Goal: Task Accomplishment & Management: Use online tool/utility

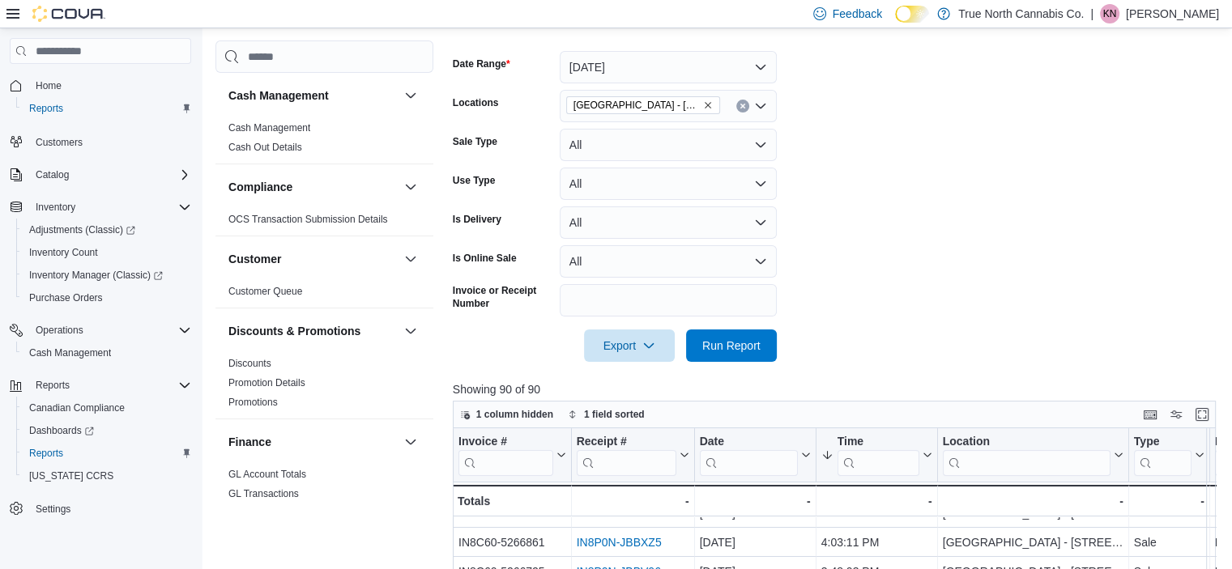
scroll to position [222, 0]
click at [42, 85] on span "Home" at bounding box center [49, 85] width 26 height 13
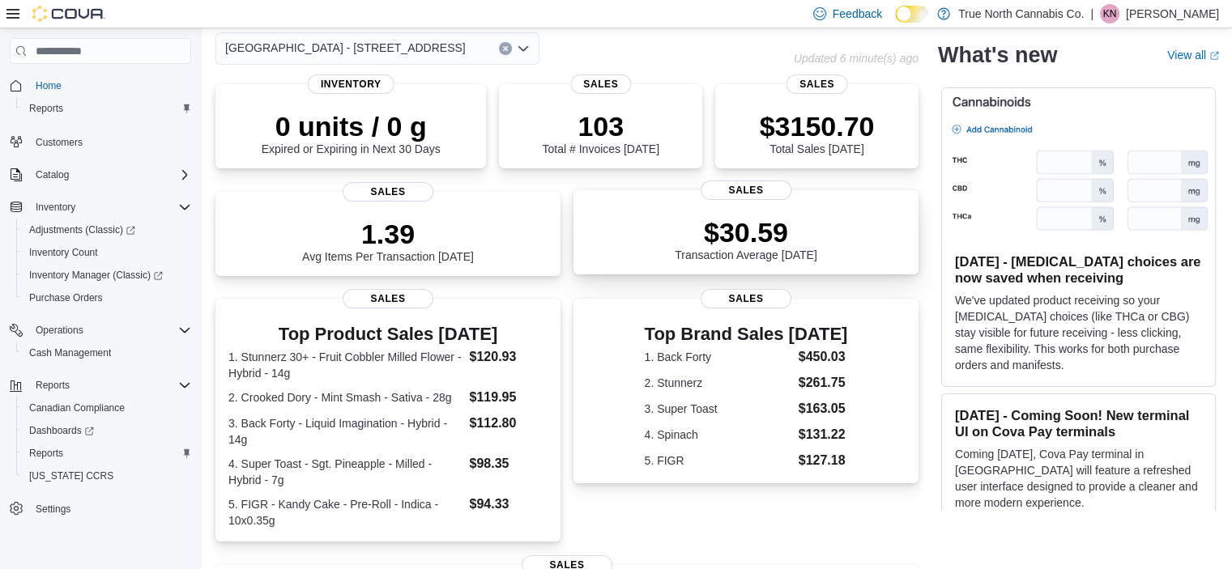
scroll to position [75, 0]
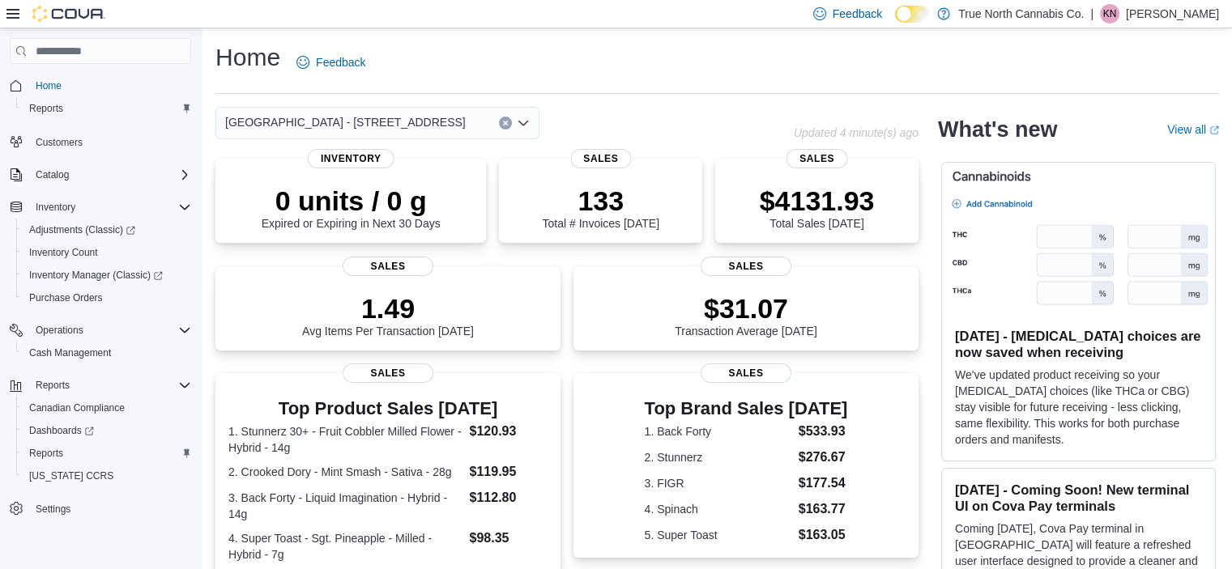
scroll to position [418, 0]
click at [52, 108] on span "Reports" at bounding box center [46, 108] width 34 height 13
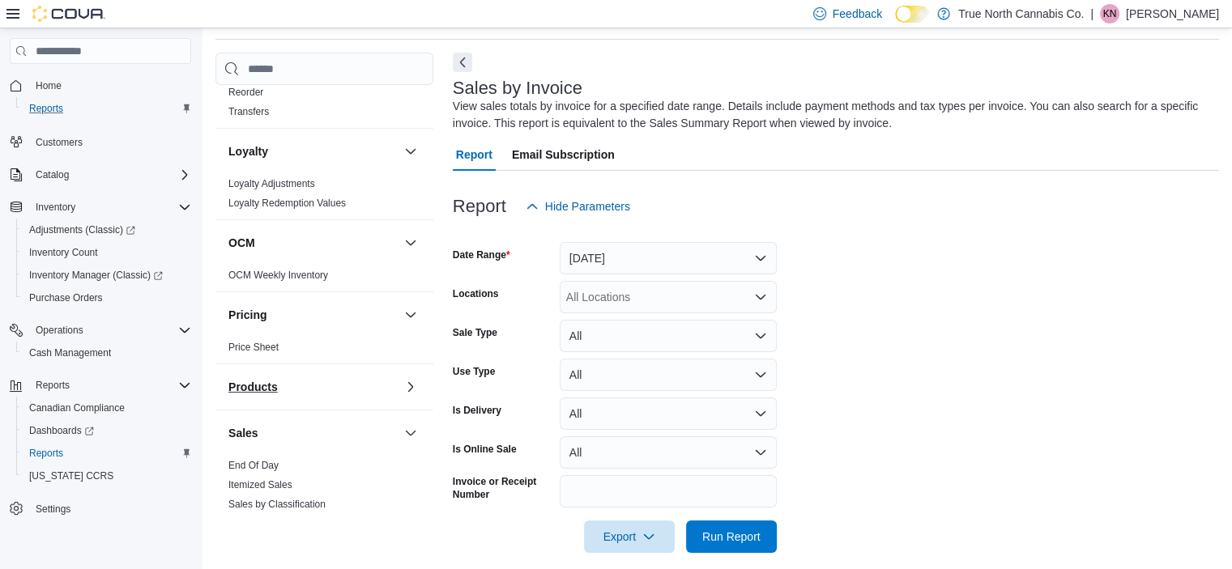
scroll to position [682, 0]
click at [272, 465] on link "End Of Day" at bounding box center [253, 464] width 50 height 11
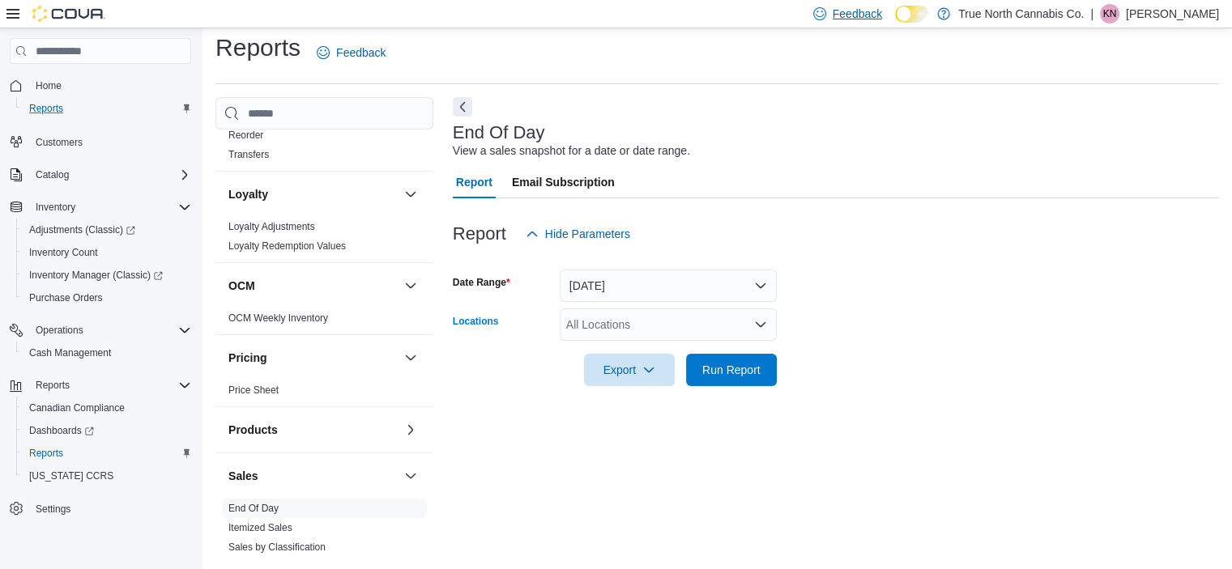
drag, startPoint x: 668, startPoint y: 320, endPoint x: 864, endPoint y: 27, distance: 352.3
click at [739, 198] on div "Report Email Subscription Report Hide Parameters Date Range Today Locations All…" at bounding box center [836, 286] width 766 height 240
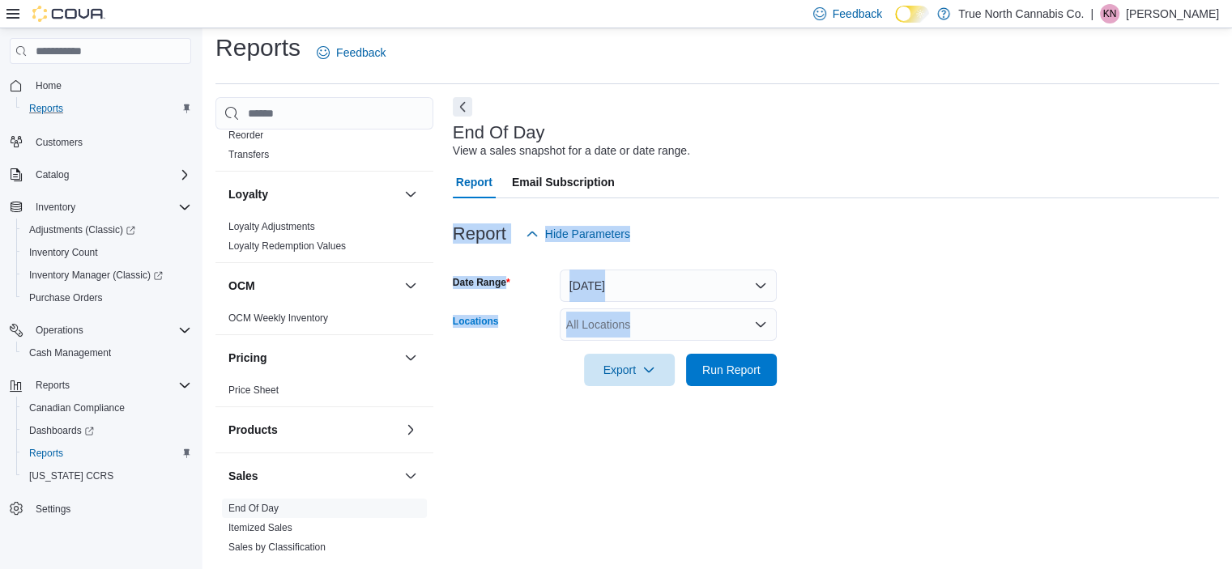
click at [637, 336] on div "All Locations" at bounding box center [668, 325] width 217 height 32
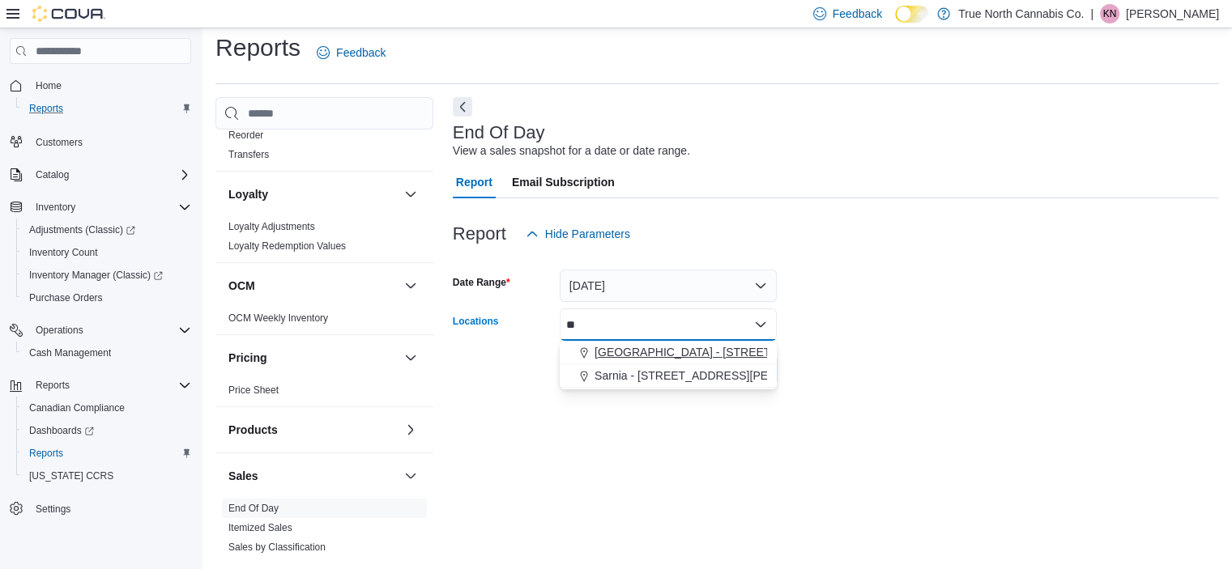
type input "**"
click at [695, 345] on span "[GEOGRAPHIC_DATA] - [STREET_ADDRESS]" at bounding box center [715, 352] width 241 height 16
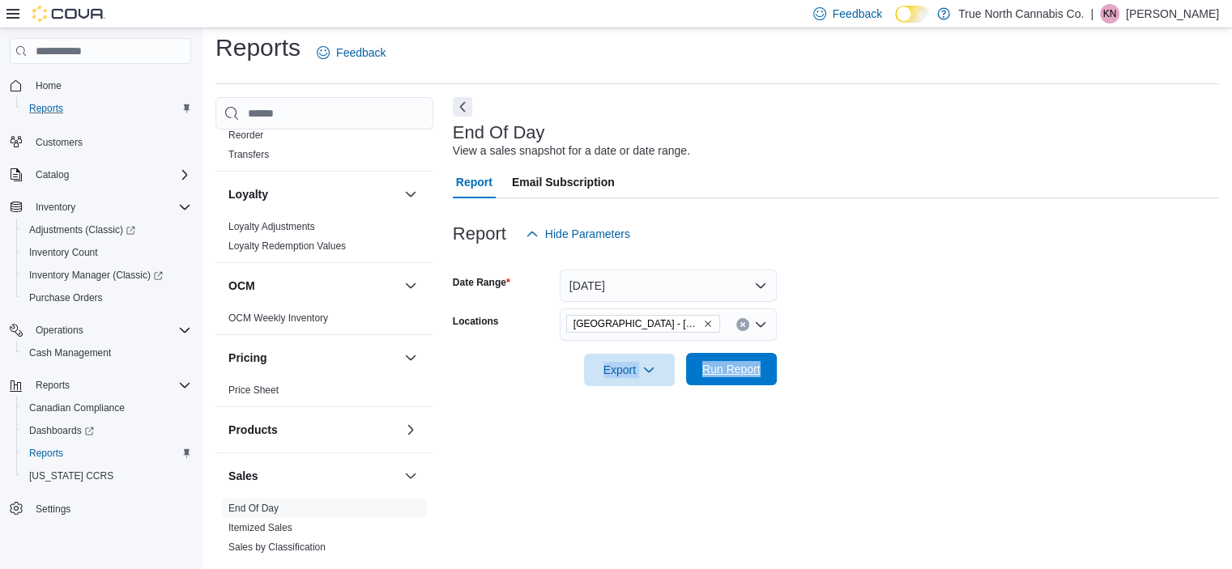
drag, startPoint x: 915, startPoint y: 328, endPoint x: 762, endPoint y: 375, distance: 159.4
click at [762, 375] on form "Date Range Today Locations Niagara Falls - 4695 Queen St Export Run Report" at bounding box center [836, 318] width 766 height 136
click at [762, 375] on span "Run Report" at bounding box center [731, 369] width 71 height 32
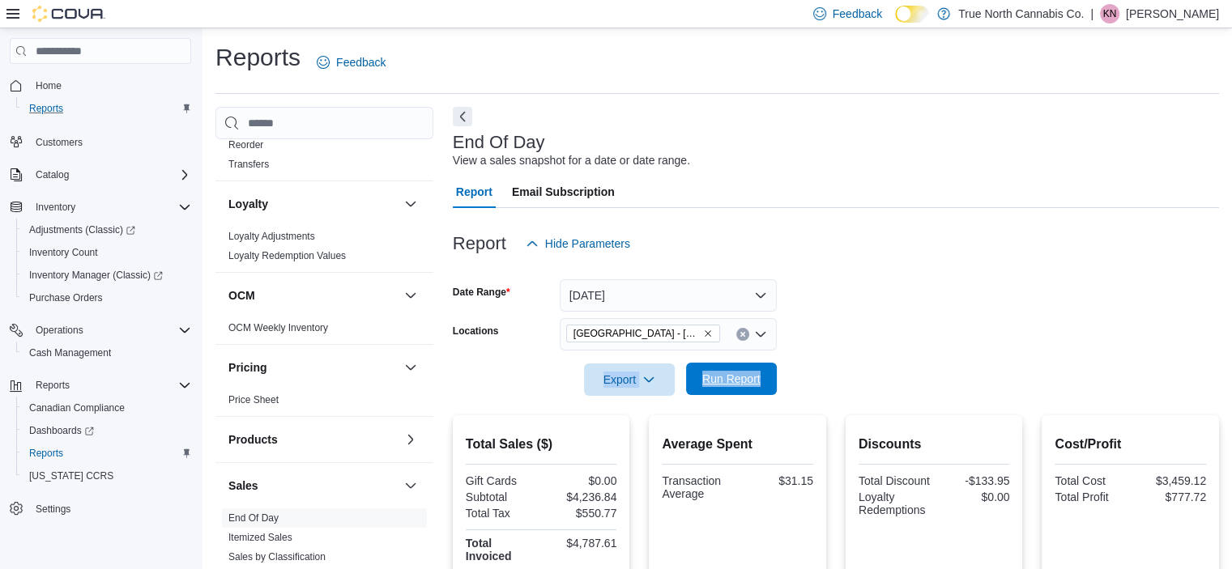
click at [745, 390] on span "Run Report" at bounding box center [731, 379] width 71 height 32
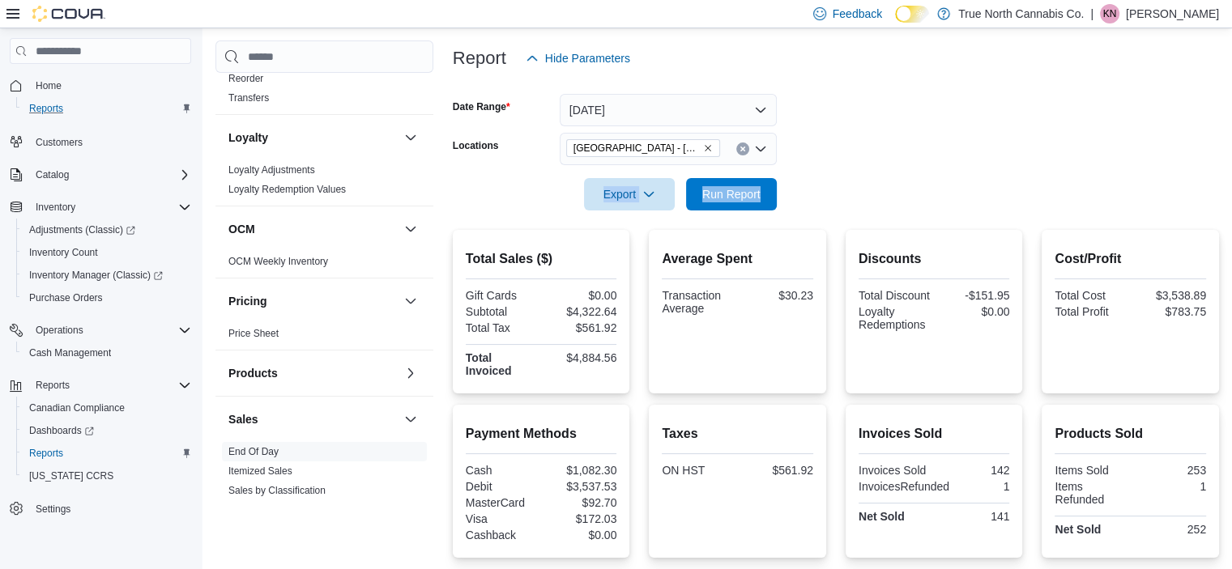
scroll to position [181, 0]
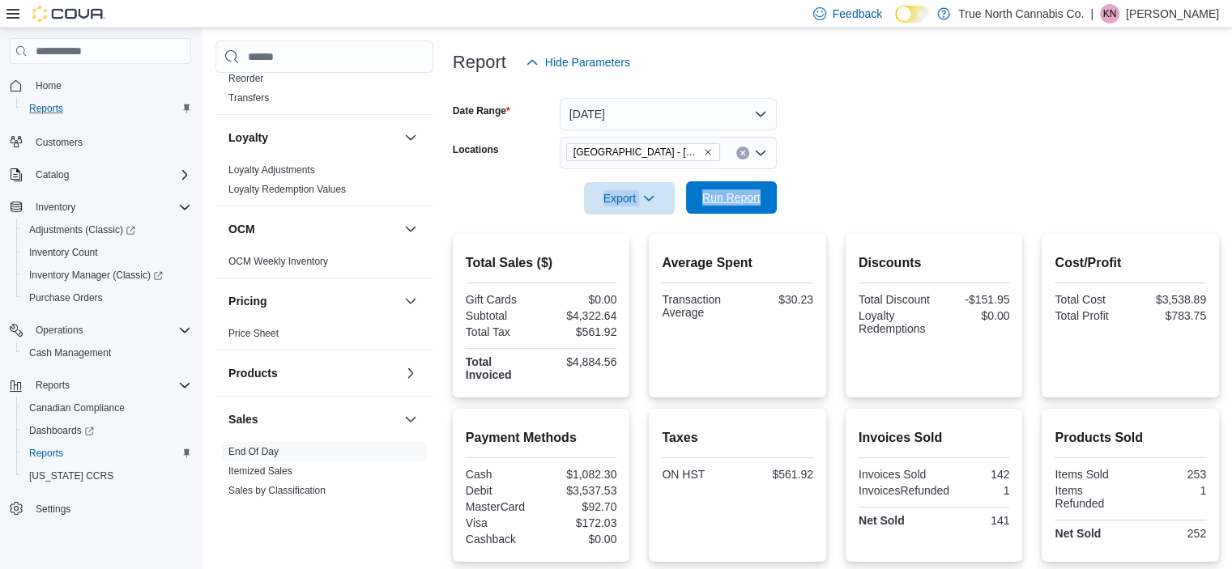
click at [722, 211] on span "Run Report" at bounding box center [731, 197] width 71 height 32
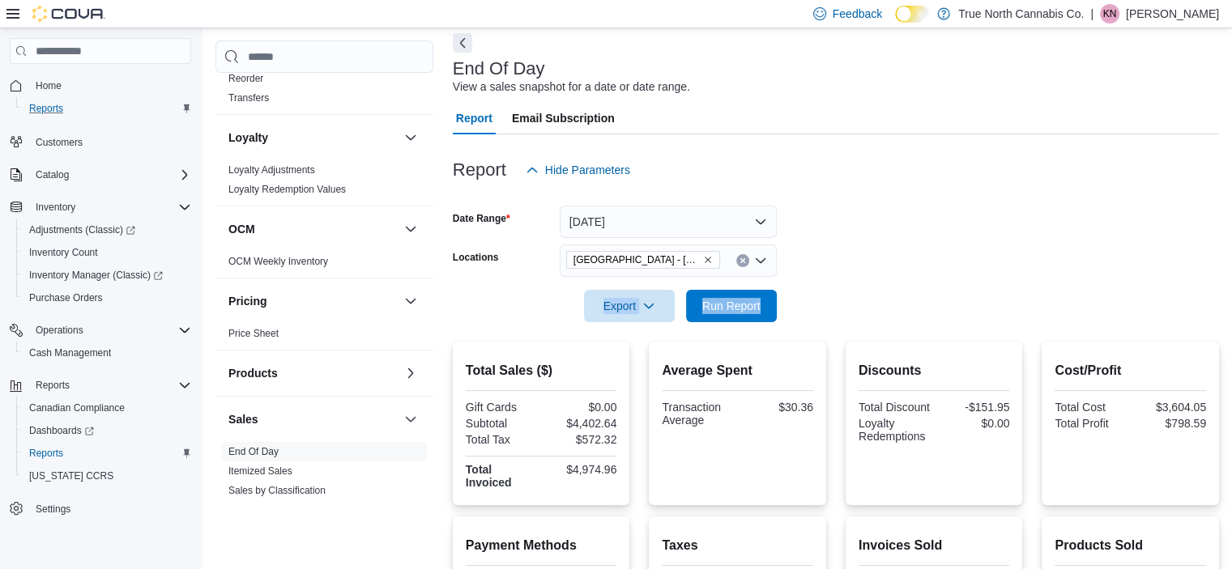
scroll to position [0, 0]
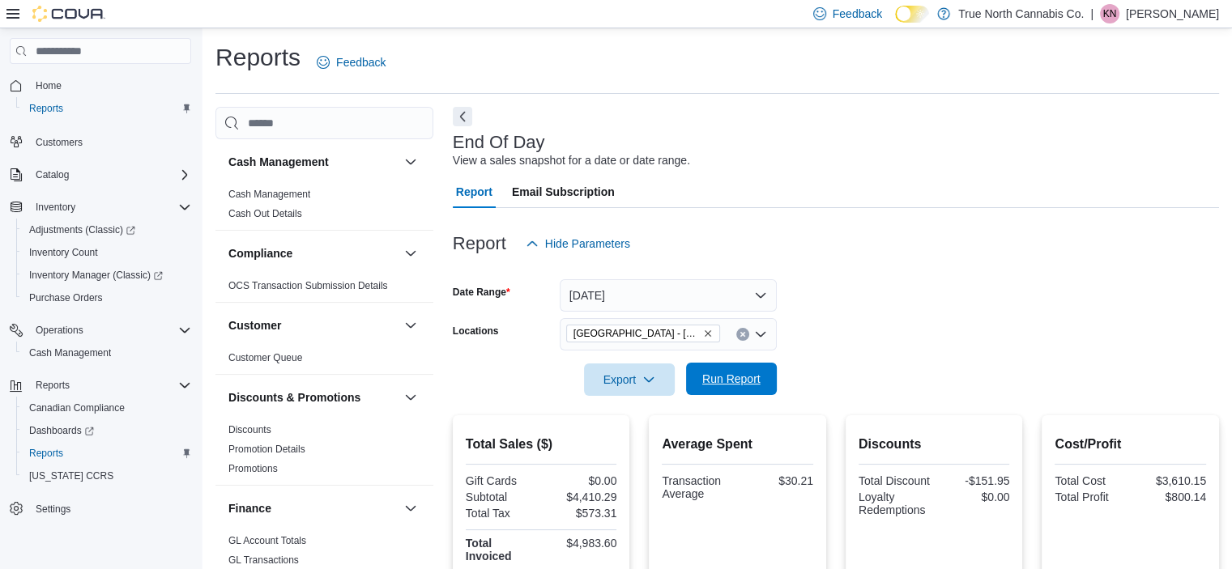
click at [739, 390] on span "Run Report" at bounding box center [731, 379] width 71 height 32
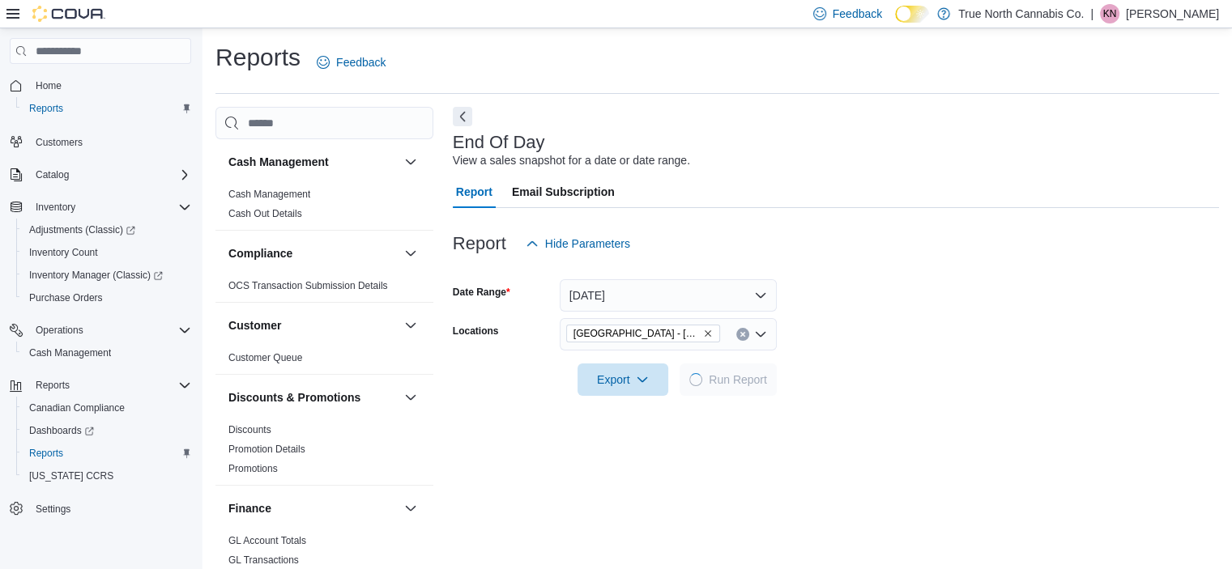
scroll to position [10, 0]
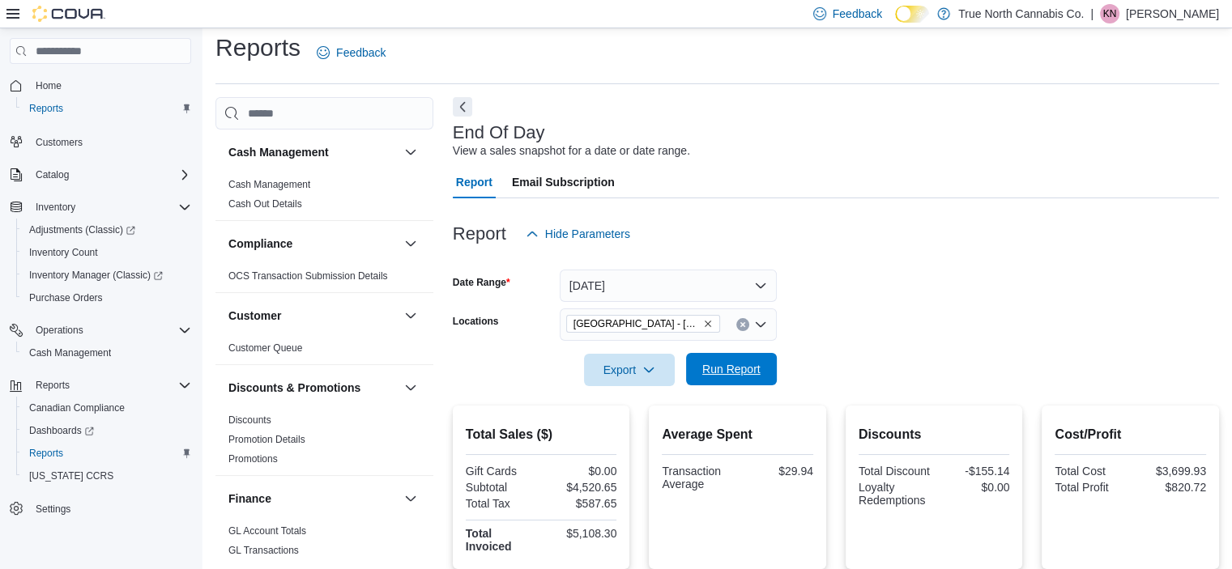
click at [700, 366] on span "Run Report" at bounding box center [731, 369] width 71 height 32
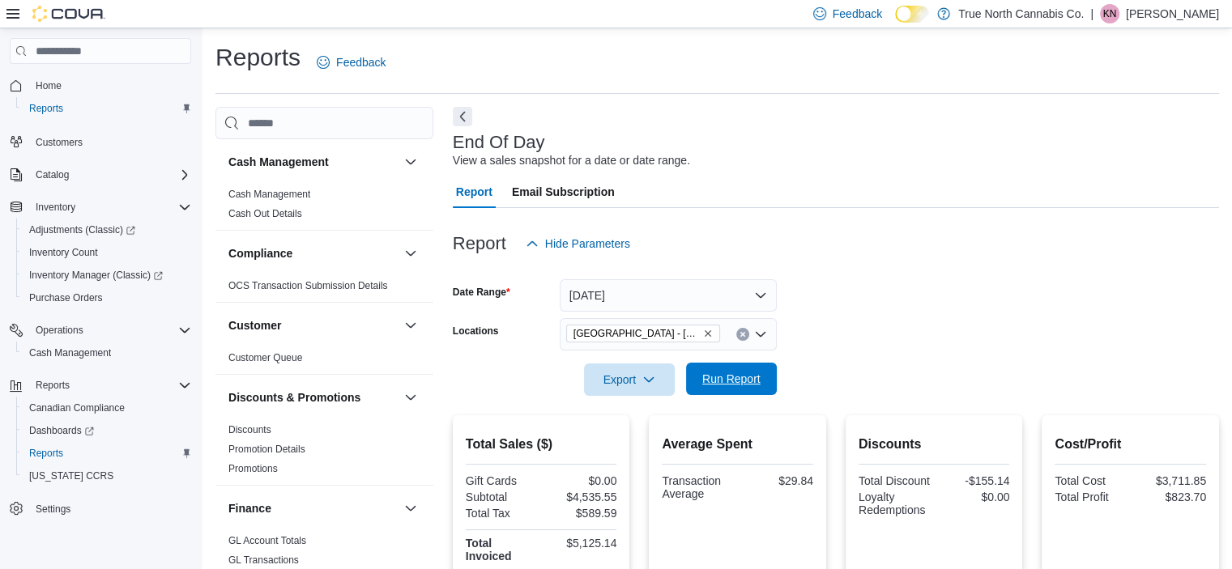
click at [743, 391] on span "Run Report" at bounding box center [731, 379] width 71 height 32
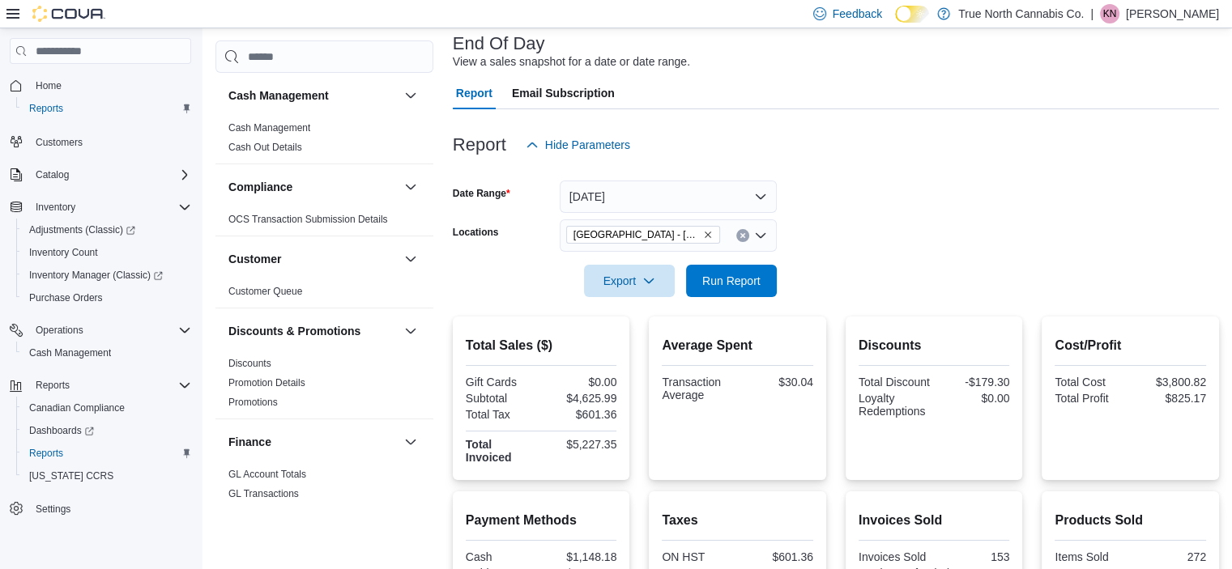
scroll to position [97, 0]
click at [723, 275] on span "Run Report" at bounding box center [731, 282] width 58 height 16
click at [763, 280] on span "Run Report" at bounding box center [731, 282] width 71 height 32
click at [732, 278] on span "Run Report" at bounding box center [731, 282] width 58 height 16
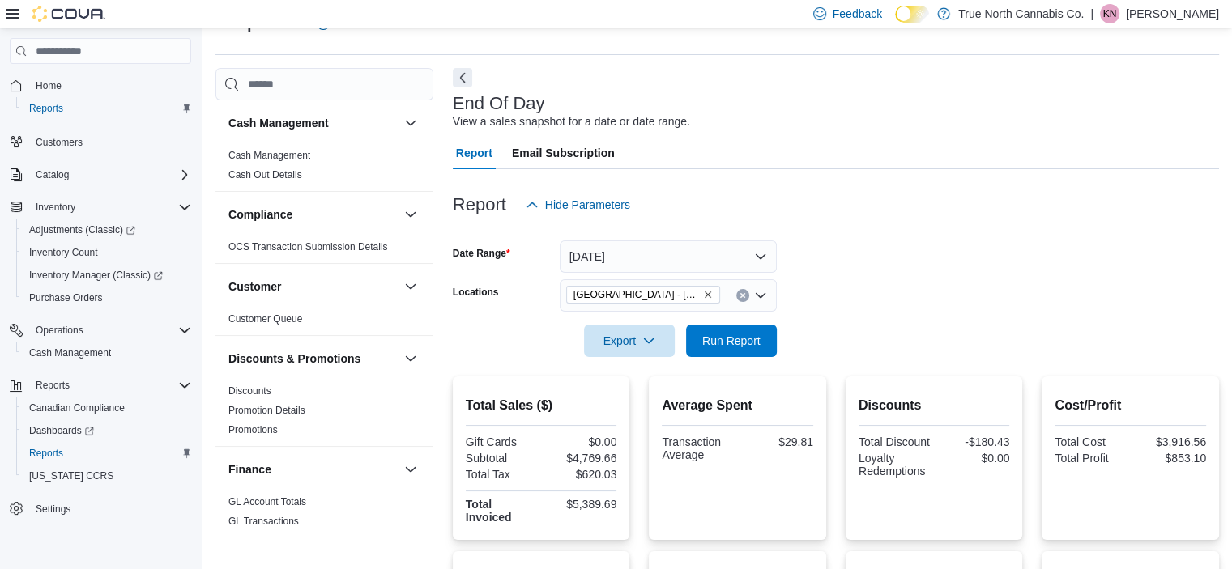
scroll to position [428, 0]
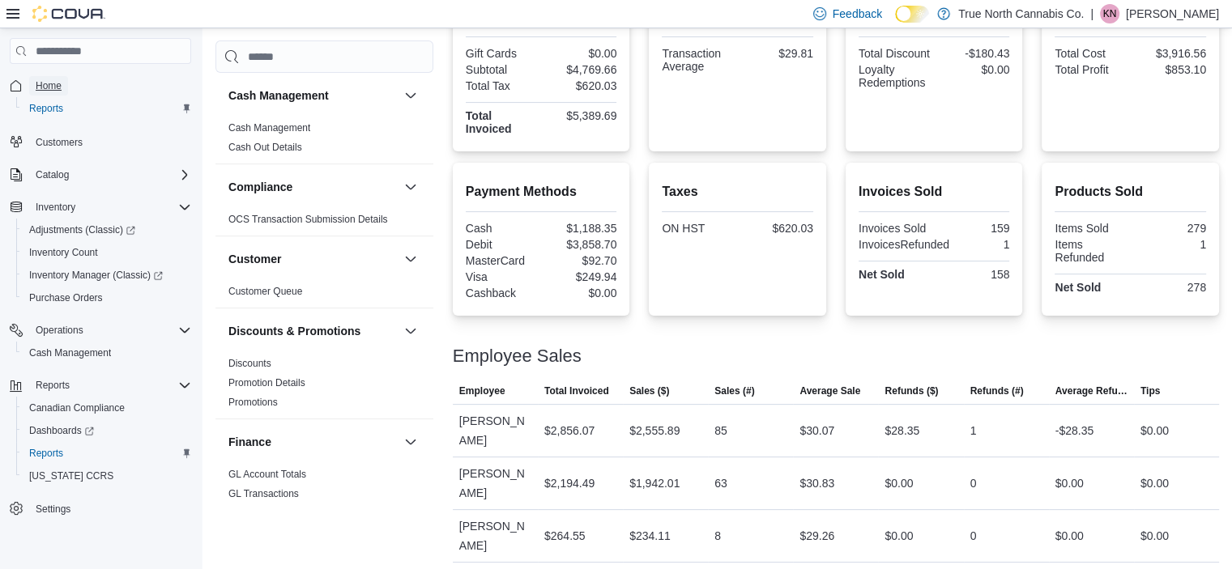
click at [53, 84] on span "Home" at bounding box center [49, 85] width 26 height 13
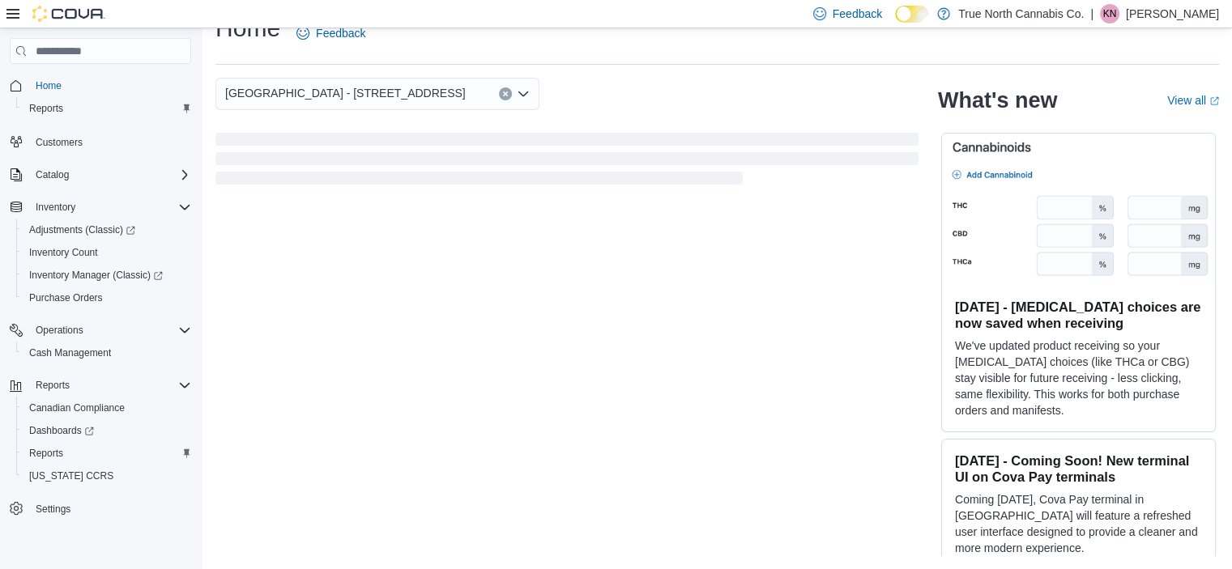
scroll to position [28, 0]
